Goal: Find specific page/section: Find specific page/section

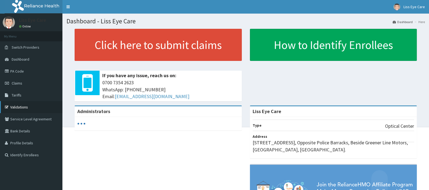
click at [18, 102] on link "Validations" at bounding box center [31, 107] width 62 height 12
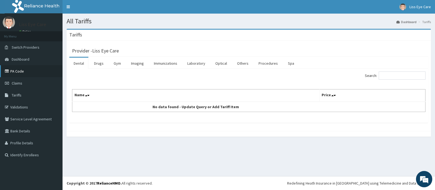
click at [15, 71] on link "PA Code" at bounding box center [31, 71] width 62 height 12
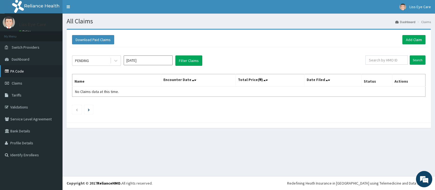
click at [33, 71] on link "PA Code" at bounding box center [31, 71] width 62 height 12
click at [24, 65] on link "PA Code" at bounding box center [31, 71] width 62 height 12
